Goal: Transaction & Acquisition: Purchase product/service

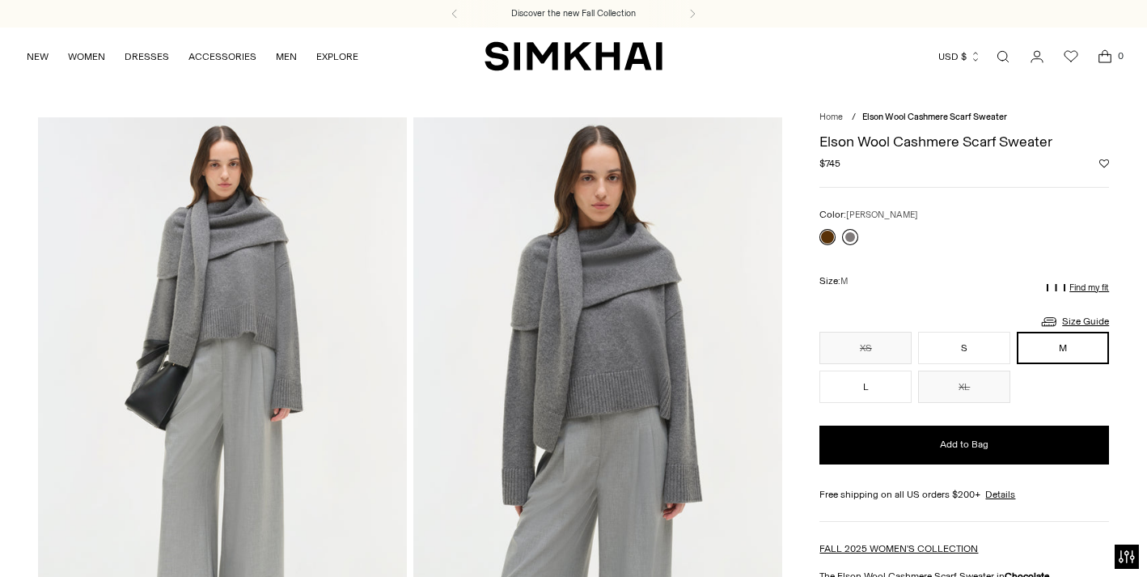
click at [851, 234] on link at bounding box center [850, 237] width 16 height 16
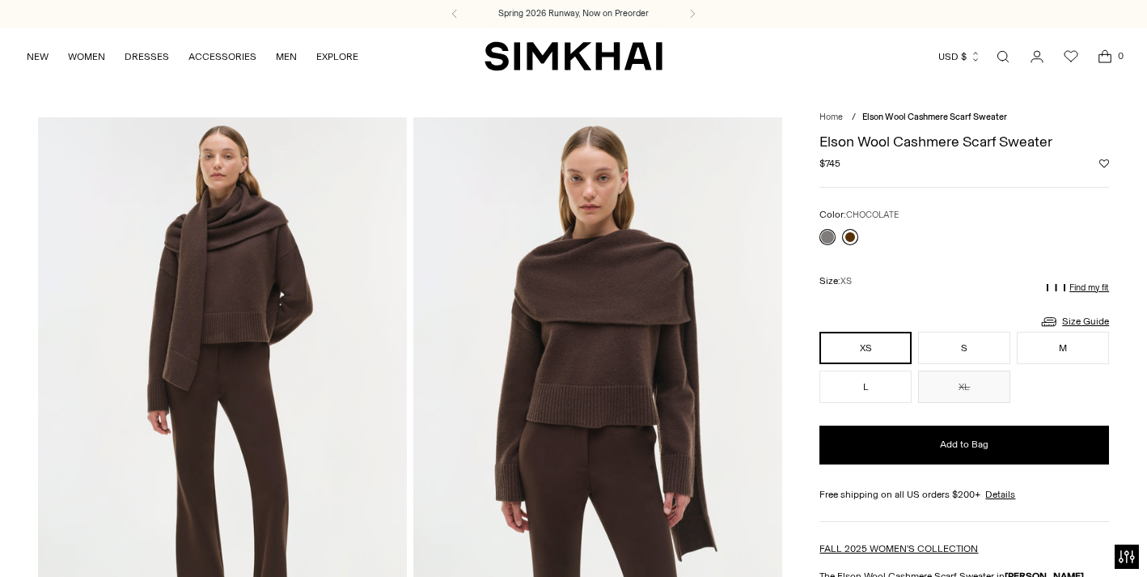
click at [851, 233] on link at bounding box center [850, 237] width 16 height 16
